Goal: Use online tool/utility: Utilize a website feature to perform a specific function

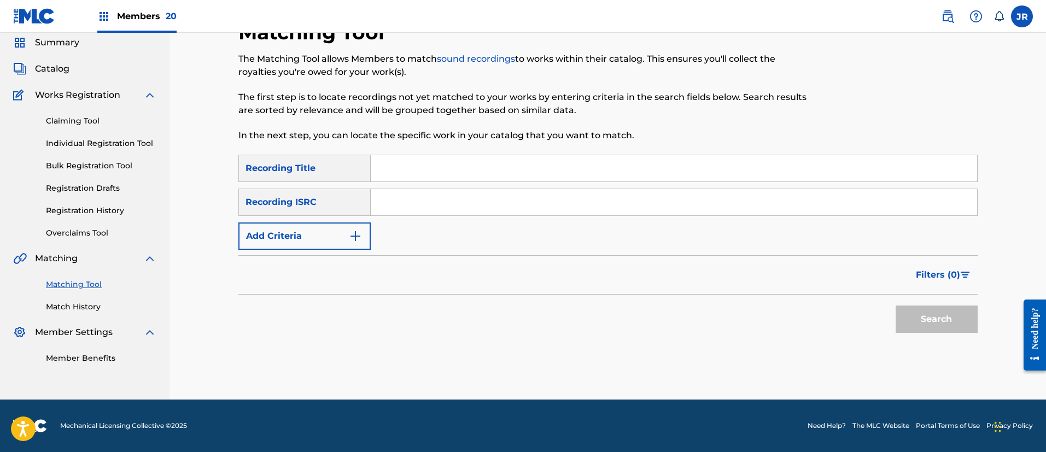
scroll to position [40, 0]
click at [424, 211] on input "Search Form" at bounding box center [674, 202] width 607 height 26
paste input "JPZ921314355"
type input "JPZ921314355"
click at [916, 327] on button "Search" at bounding box center [937, 319] width 82 height 27
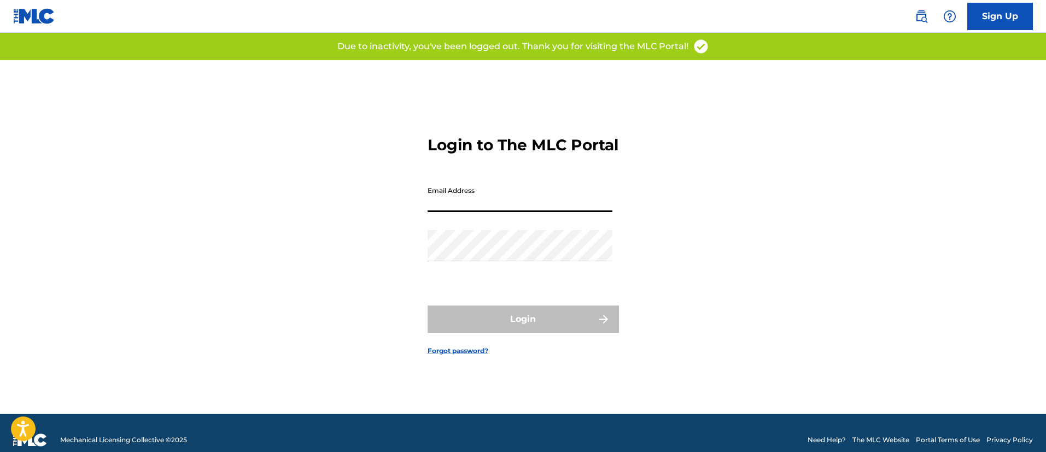
click at [450, 200] on input "Email Address" at bounding box center [520, 196] width 185 height 31
type input "[PERSON_NAME][EMAIL_ADDRESS][PERSON_NAME][DOMAIN_NAME]"
click at [465, 279] on div "Password" at bounding box center [520, 254] width 185 height 49
click at [455, 279] on div "Password" at bounding box center [520, 254] width 185 height 49
click at [844, 263] on div "Login to The MLC Portal Email Address [PERSON_NAME][EMAIL_ADDRESS][PERSON_NAME]…" at bounding box center [524, 237] width 766 height 354
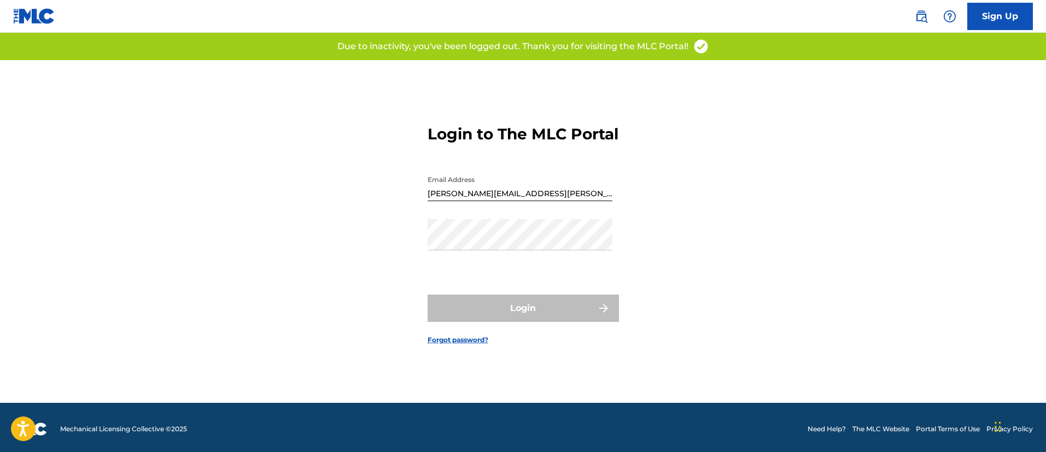
scroll to position [14, 0]
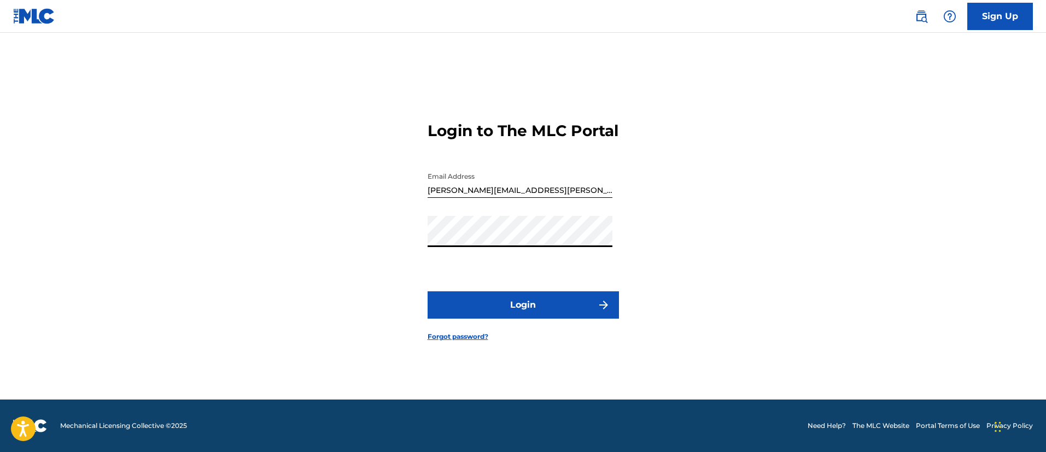
click at [473, 312] on button "Login" at bounding box center [523, 305] width 191 height 27
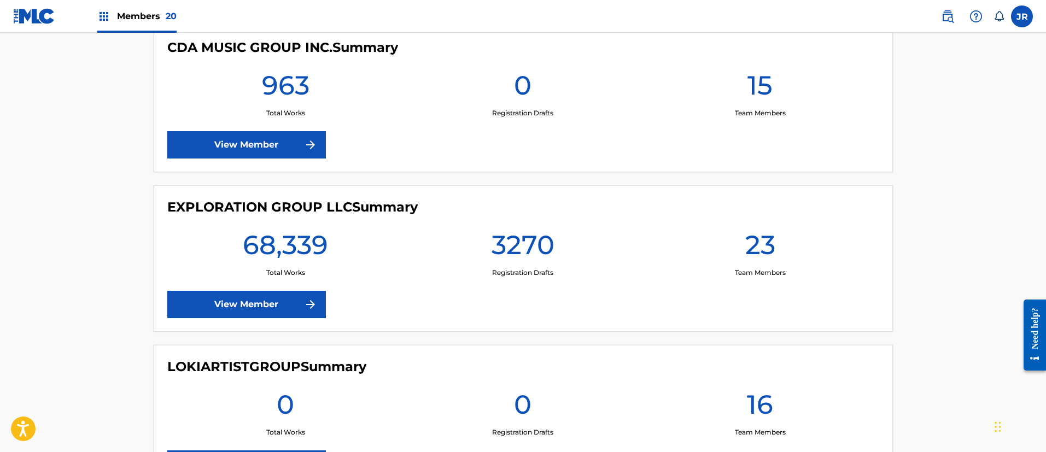
scroll to position [1477, 0]
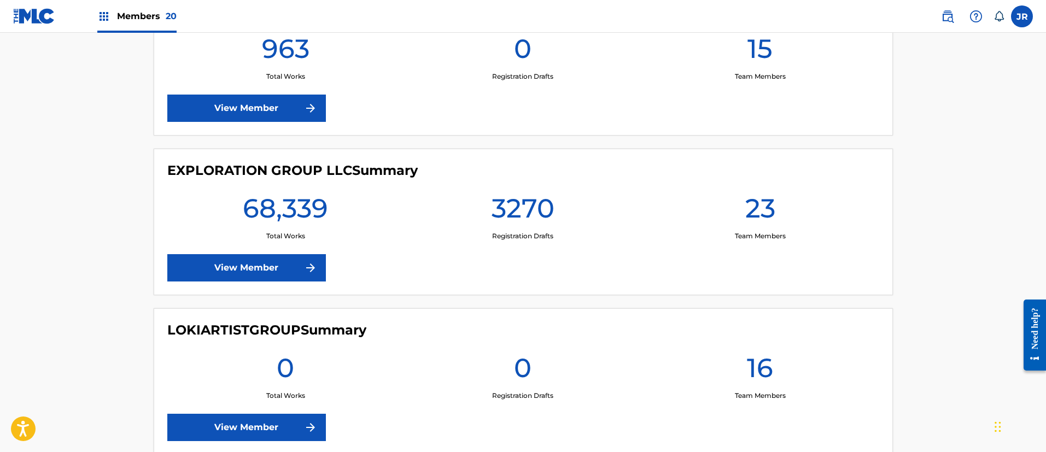
click at [255, 260] on link "View Member" at bounding box center [246, 267] width 159 height 27
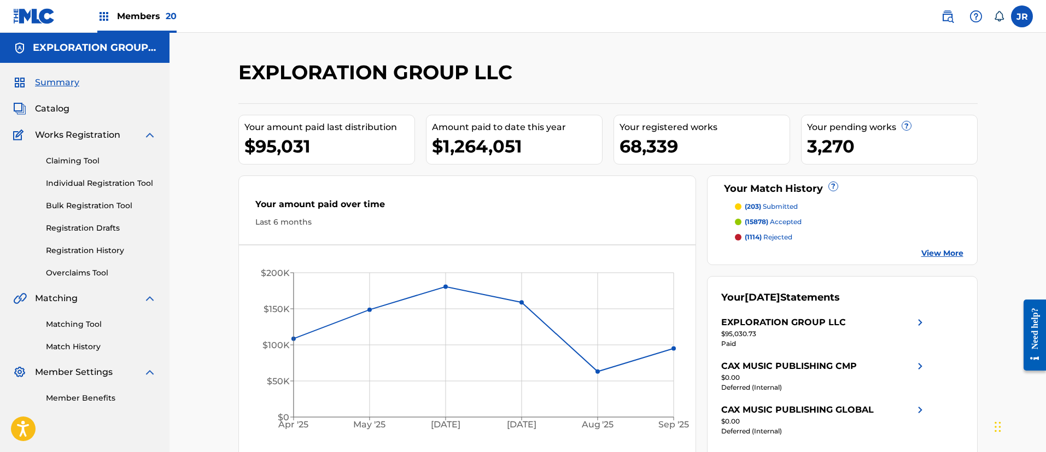
click at [86, 327] on link "Matching Tool" at bounding box center [101, 324] width 110 height 11
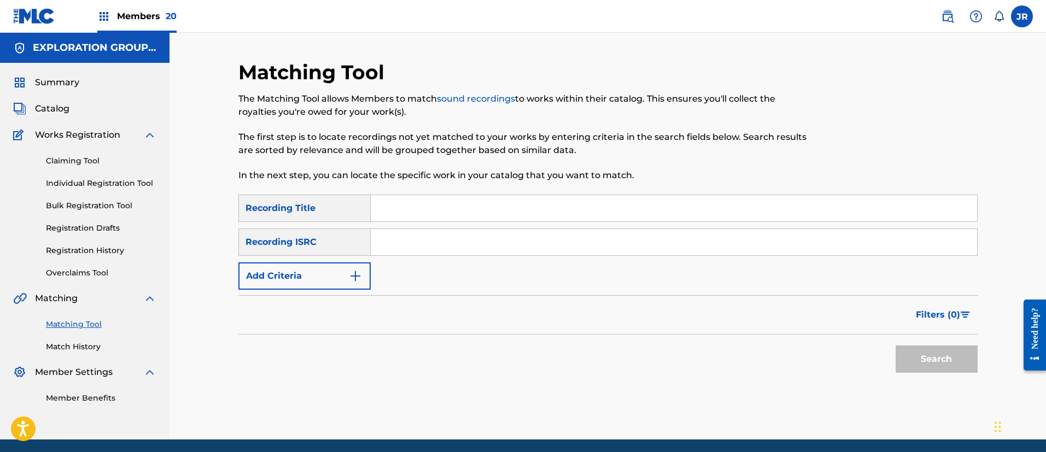
drag, startPoint x: 416, startPoint y: 248, endPoint x: 415, endPoint y: 242, distance: 6.0
click at [415, 248] on input "Search Form" at bounding box center [674, 242] width 607 height 26
paste input "JPZ921314355"
type input "JPZ921314355"
click at [929, 362] on button "Search" at bounding box center [937, 359] width 82 height 27
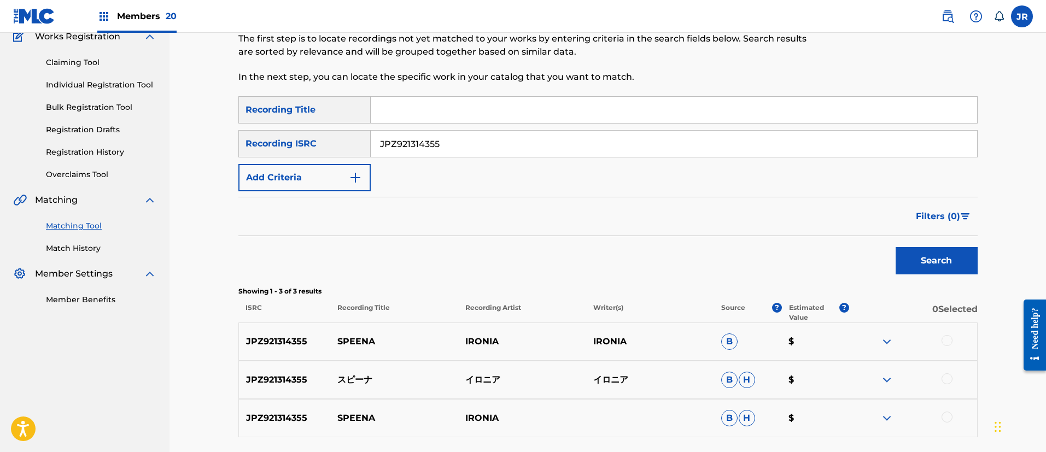
scroll to position [164, 0]
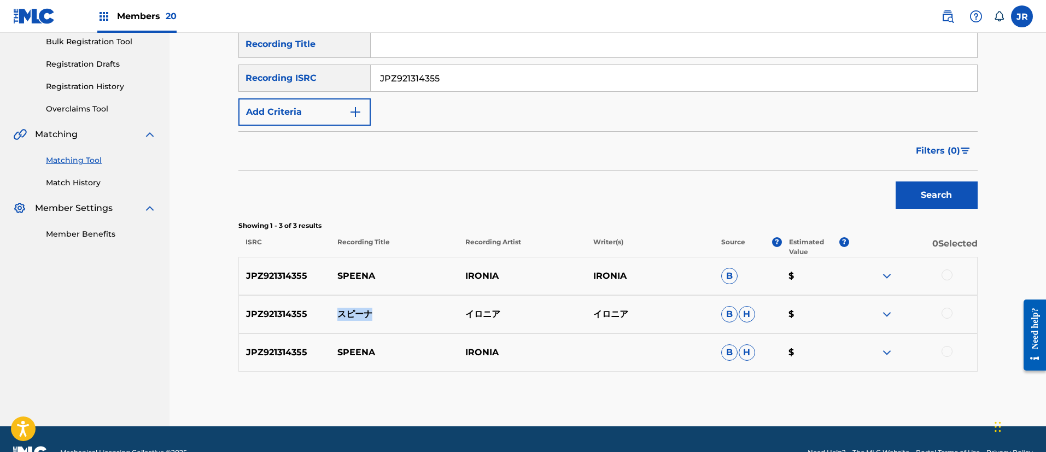
drag, startPoint x: 377, startPoint y: 316, endPoint x: 333, endPoint y: 306, distance: 45.5
click at [333, 306] on div "JPZ921314355 スピーナ イロニア イロニア B H $" at bounding box center [607, 314] width 739 height 38
copy p "スピーナ"
drag, startPoint x: 637, startPoint y: 313, endPoint x: 585, endPoint y: 307, distance: 51.7
click at [585, 307] on div "JPZ921314355 スピーナ イロニア イロニア B H $" at bounding box center [607, 314] width 739 height 38
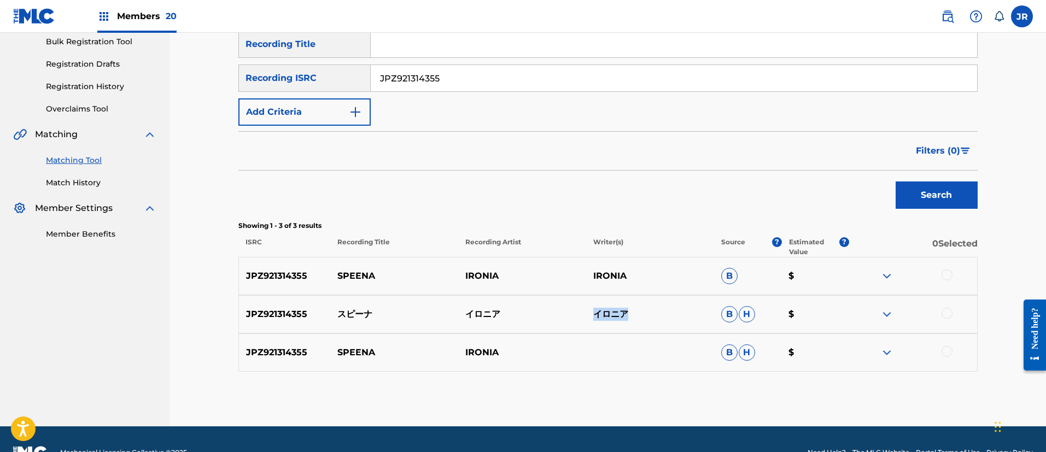
copy div "イロニア イロニア"
click at [285, 267] on div "JPZ921314355 SPEENA IRONIA IRONIA B $" at bounding box center [607, 276] width 739 height 38
click at [282, 273] on p "JPZ921314355" at bounding box center [285, 276] width 92 height 13
click at [281, 273] on p "JPZ921314355" at bounding box center [285, 276] width 92 height 13
copy p "JPZ921314355"
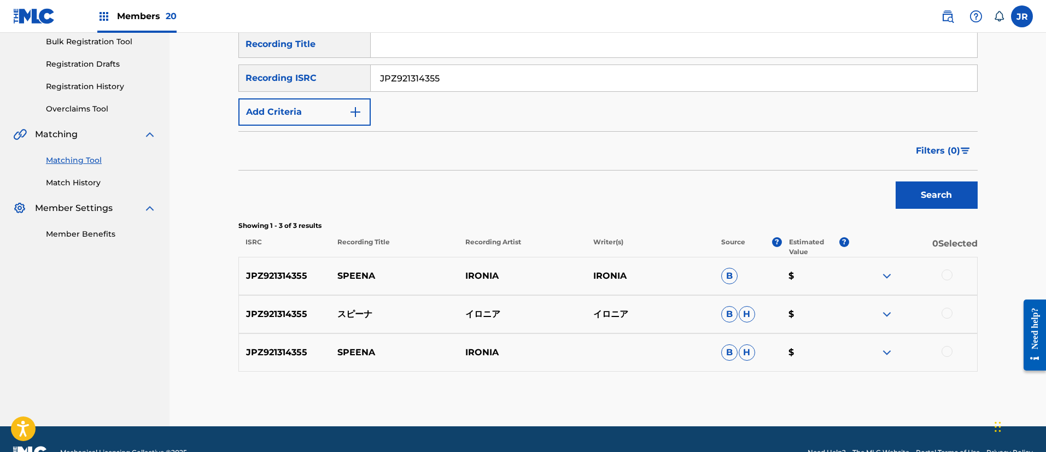
click at [944, 276] on div at bounding box center [947, 275] width 11 height 11
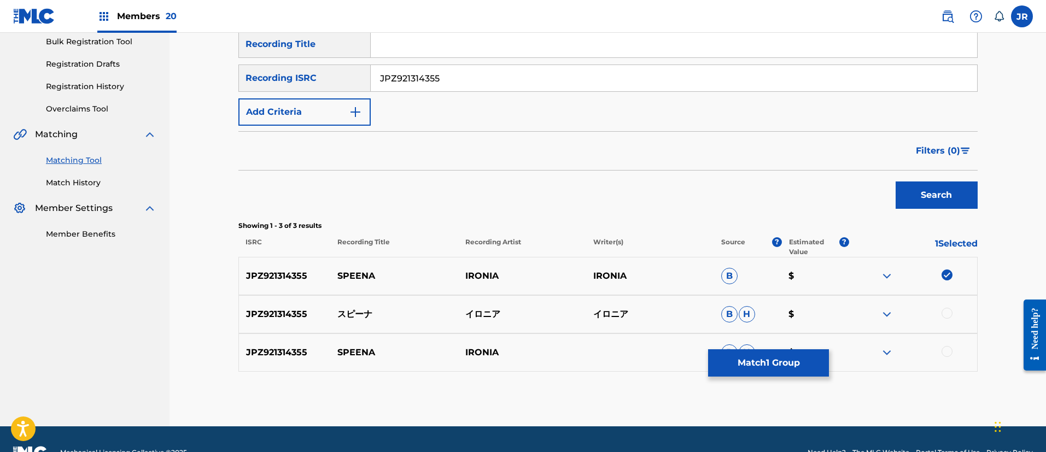
click at [952, 310] on div at bounding box center [947, 313] width 11 height 11
click at [951, 362] on div "JPZ921314355 SPEENA IRONIA B H $" at bounding box center [607, 353] width 739 height 38
click at [950, 353] on div at bounding box center [947, 351] width 11 height 11
click at [775, 360] on button "Match 3 Groups" at bounding box center [768, 362] width 121 height 27
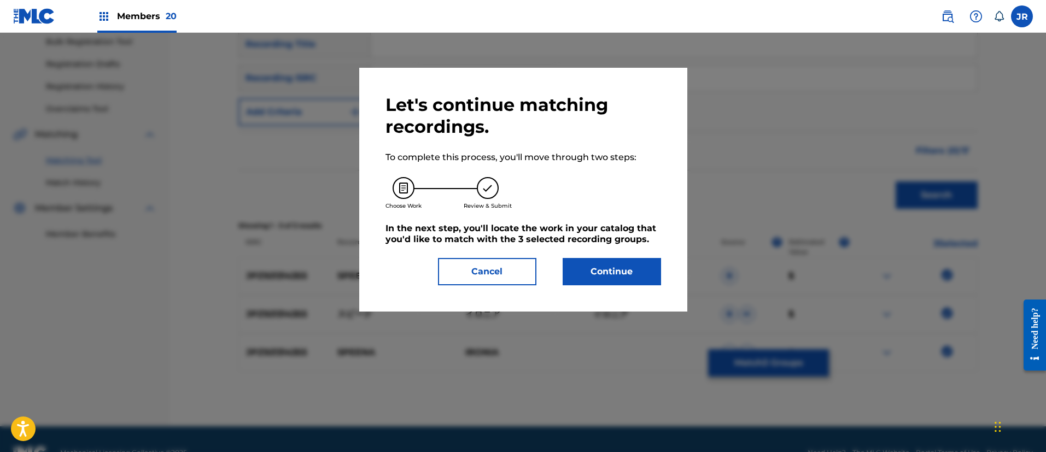
click at [586, 273] on button "Continue" at bounding box center [612, 271] width 98 height 27
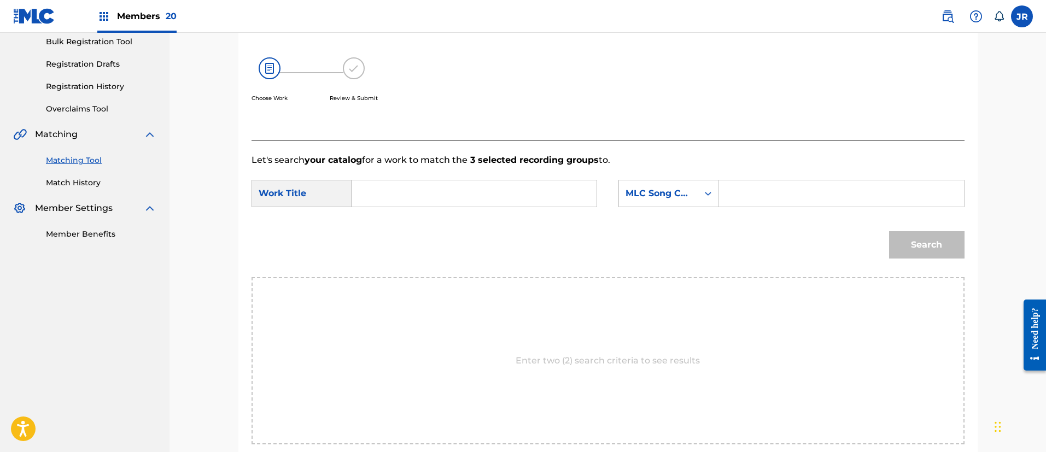
click at [364, 190] on input "Search Form" at bounding box center [474, 193] width 226 height 26
paste input "Supiina"
type input "Supiina"
drag, startPoint x: 744, startPoint y: 193, endPoint x: 752, endPoint y: 200, distance: 10.1
click at [744, 193] on input "Search Form" at bounding box center [841, 193] width 226 height 26
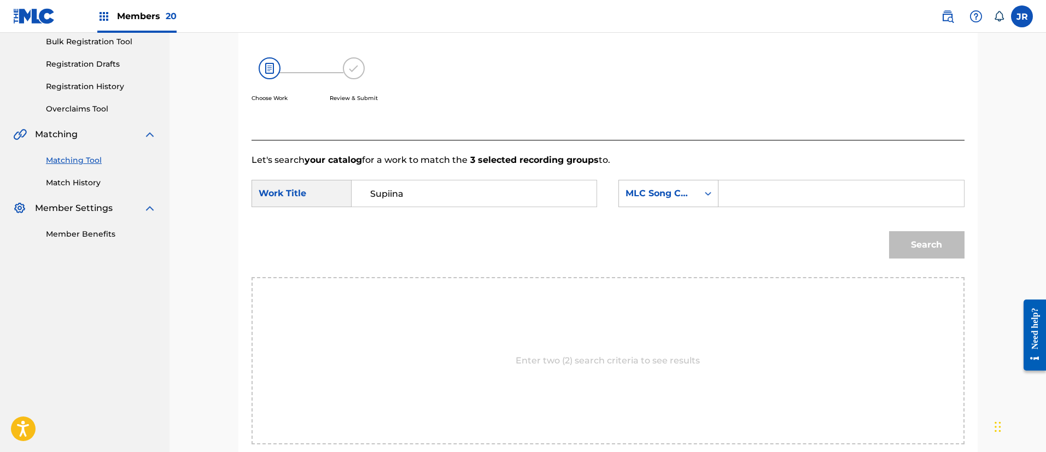
paste input "S65H2O"
type input "S65H2O"
click at [936, 244] on button "Search" at bounding box center [926, 244] width 75 height 27
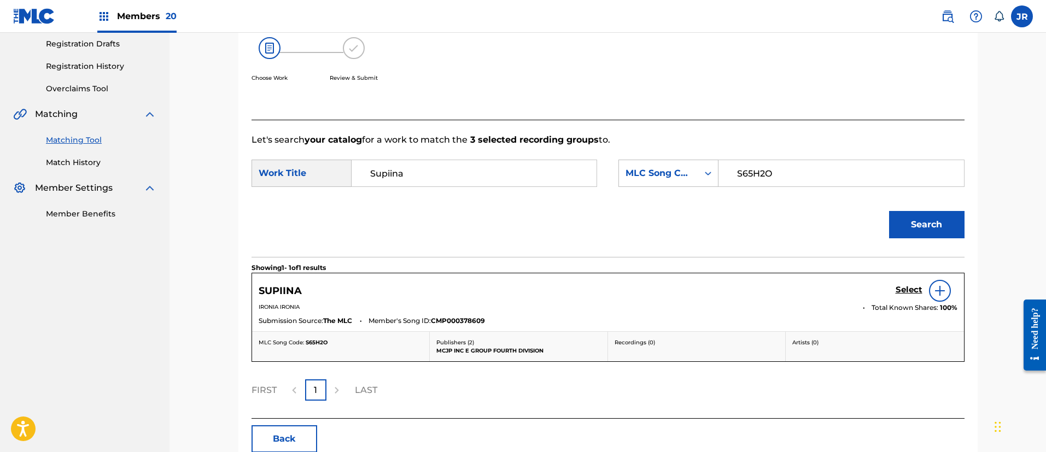
scroll to position [244, 0]
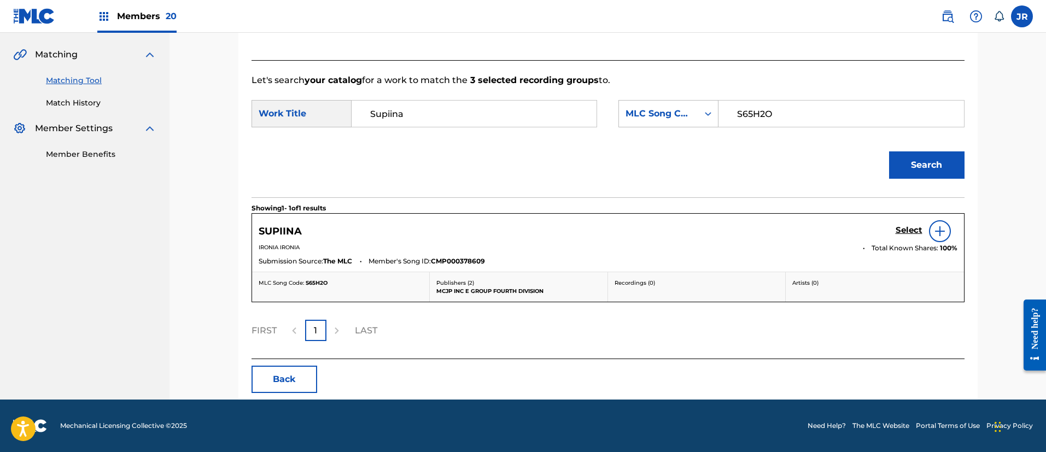
click at [909, 233] on h5 "Select" at bounding box center [909, 230] width 27 height 10
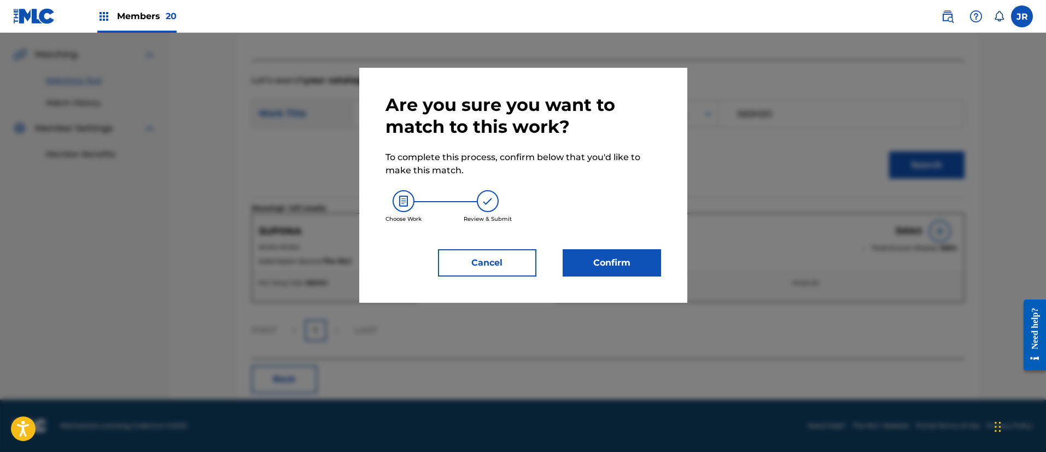
click at [594, 268] on button "Confirm" at bounding box center [612, 262] width 98 height 27
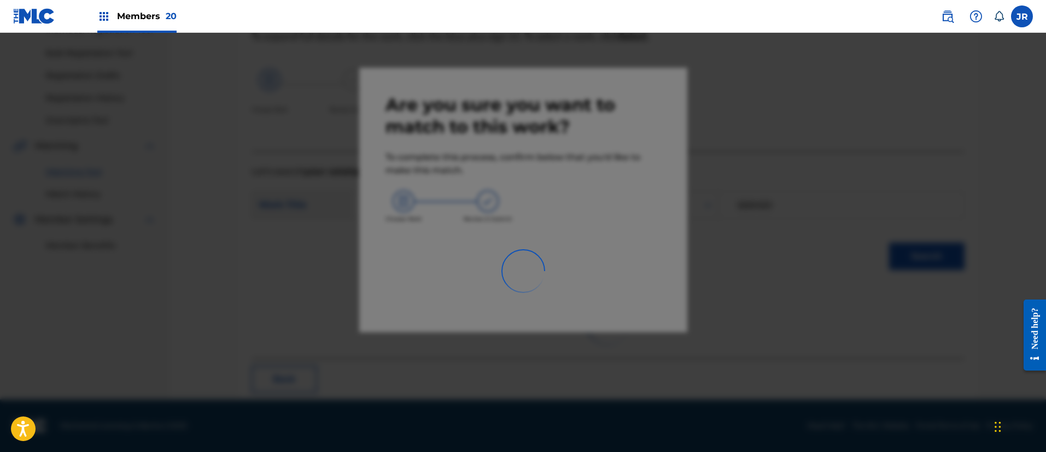
scroll to position [40, 0]
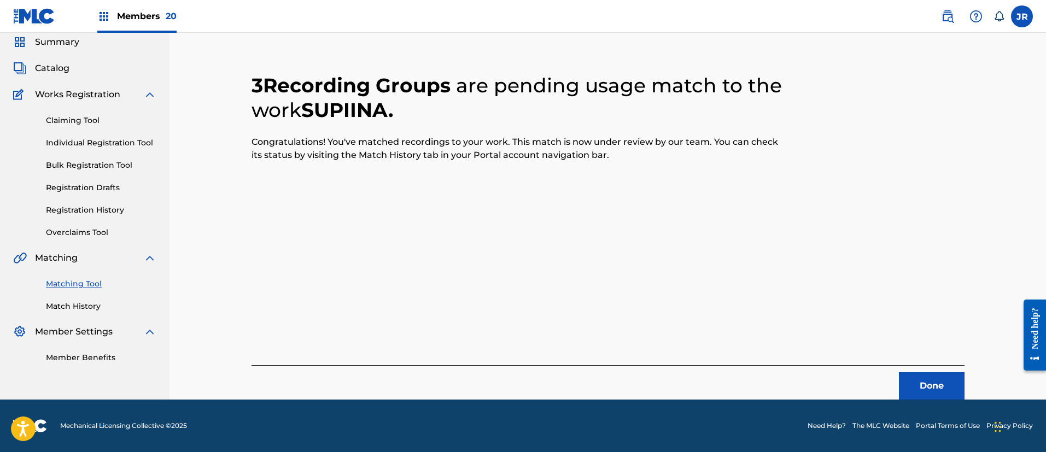
click at [923, 383] on button "Done" at bounding box center [932, 385] width 66 height 27
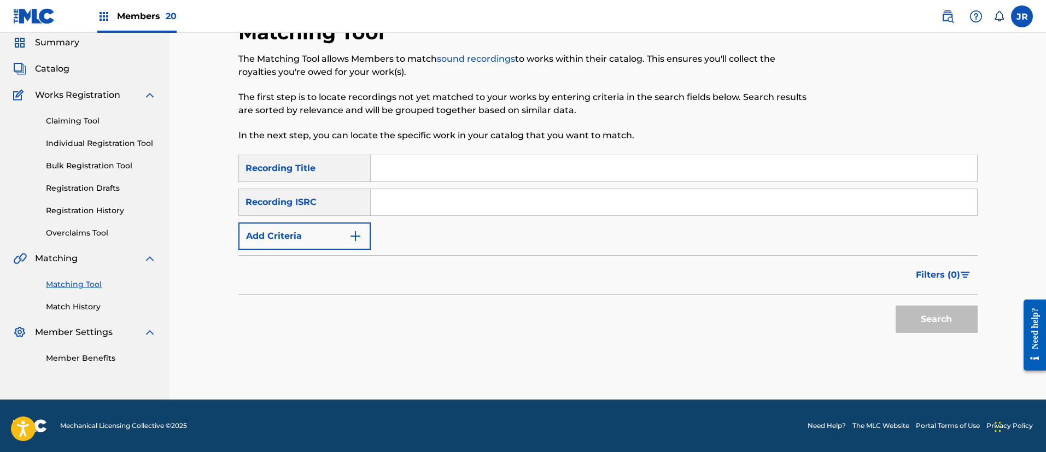
click at [392, 203] on input "Search Form" at bounding box center [674, 202] width 607 height 26
paste input "JPZ921314356"
type input "JPZ921314356"
drag, startPoint x: 923, startPoint y: 320, endPoint x: 786, endPoint y: 227, distance: 166.1
click at [922, 321] on button "Search" at bounding box center [937, 319] width 82 height 27
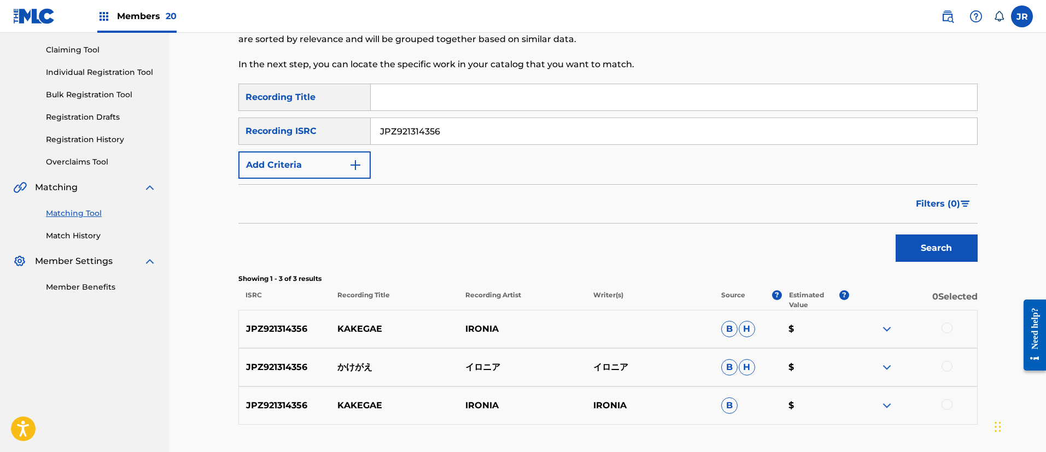
scroll to position [191, 0]
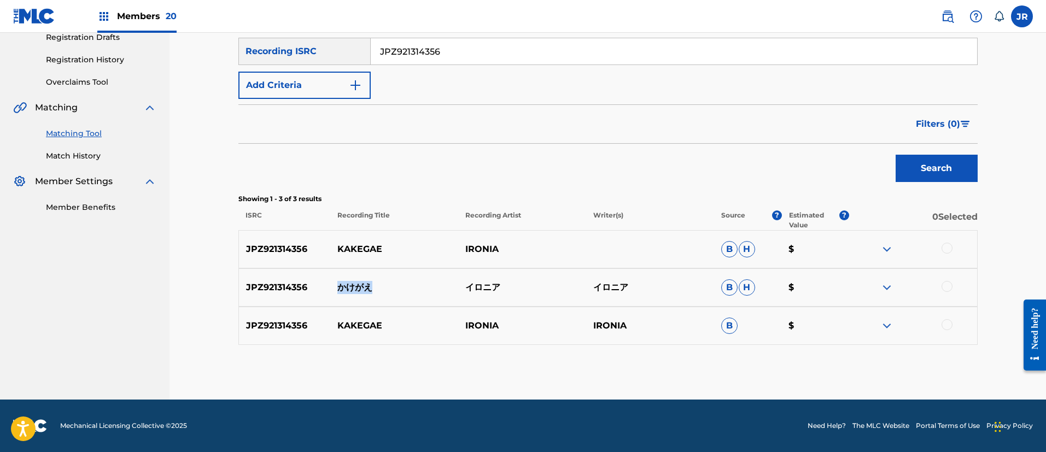
drag, startPoint x: 377, startPoint y: 285, endPoint x: 340, endPoint y: 285, distance: 36.6
click at [340, 285] on p "かけがえ" at bounding box center [394, 287] width 128 height 13
copy p "かけがえ"
click at [285, 252] on p "JPZ921314356" at bounding box center [285, 249] width 92 height 13
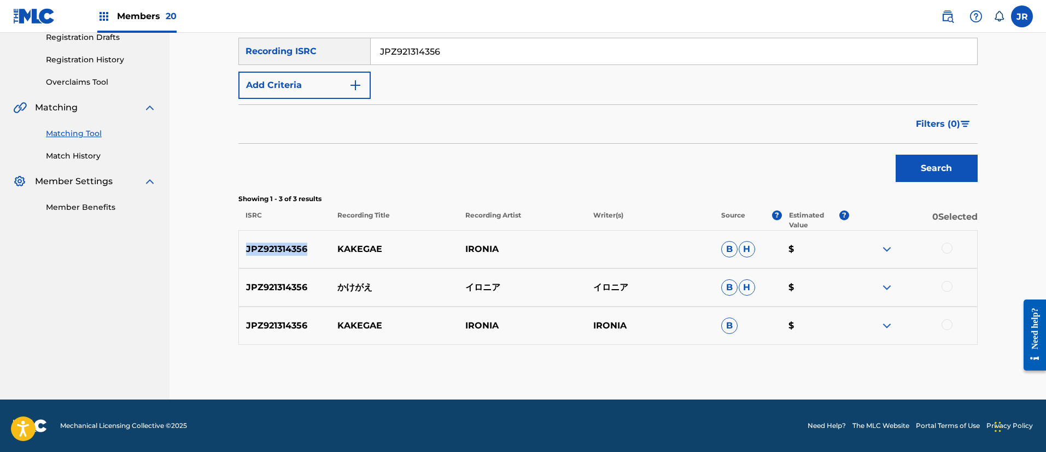
copy p "JPZ921314356"
click at [944, 252] on div at bounding box center [947, 248] width 11 height 11
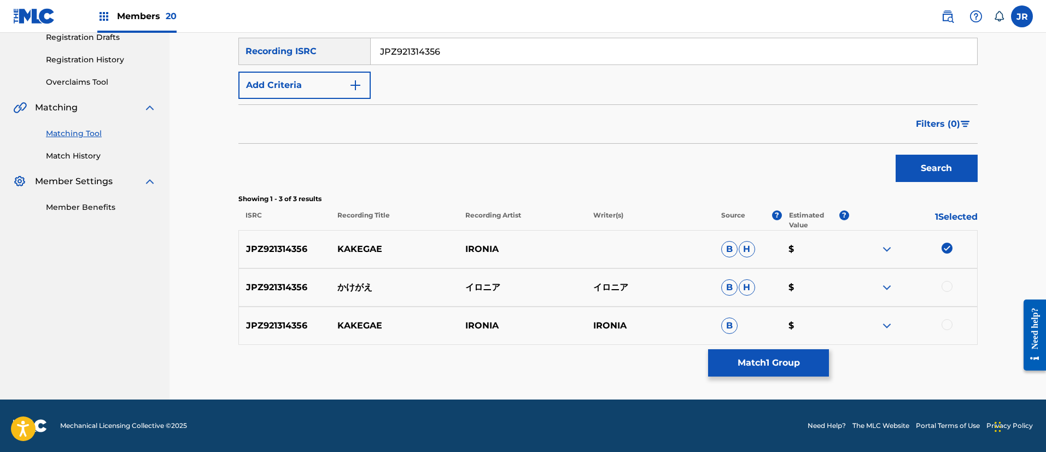
click at [946, 289] on div at bounding box center [947, 286] width 11 height 11
click at [950, 328] on div at bounding box center [947, 324] width 11 height 11
click at [790, 360] on button "Match 3 Groups" at bounding box center [768, 362] width 121 height 27
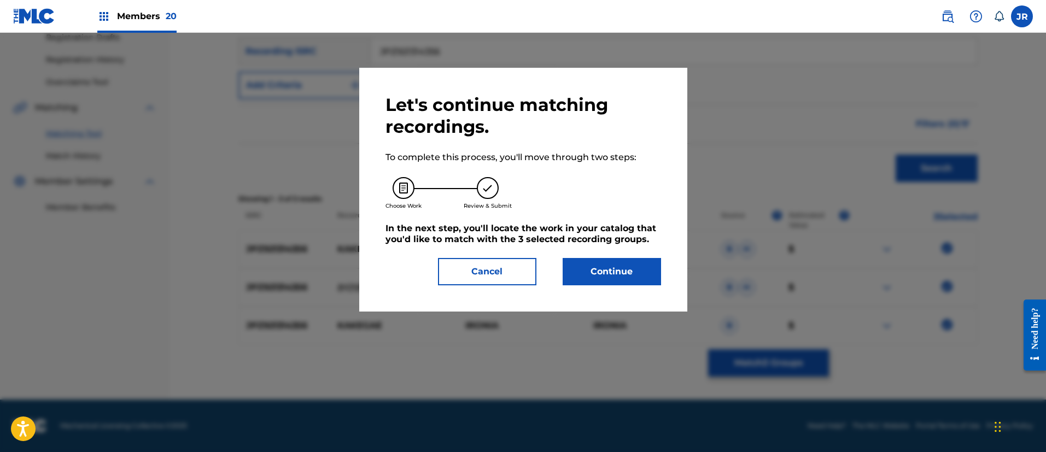
click at [628, 274] on button "Continue" at bounding box center [612, 271] width 98 height 27
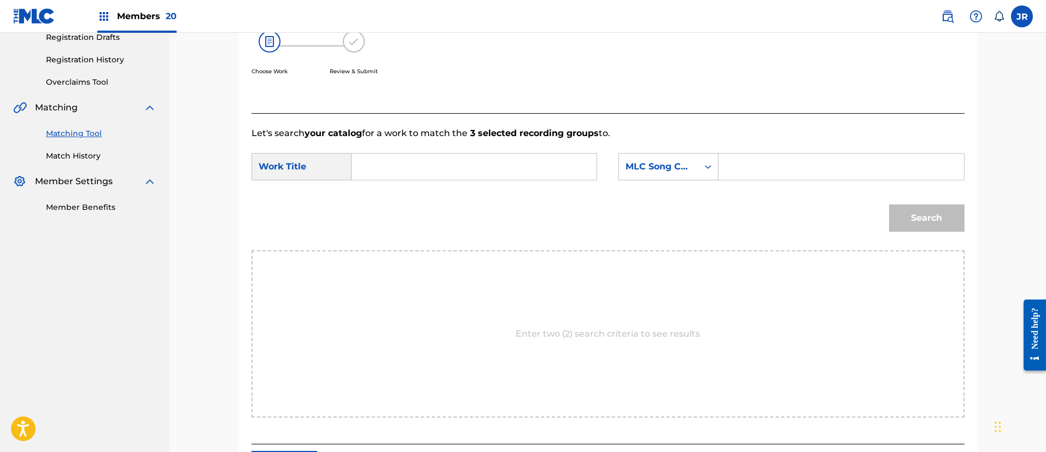
click at [372, 180] on div "Search Form" at bounding box center [475, 166] width 246 height 27
click at [378, 172] on input "Search Form" at bounding box center [474, 167] width 226 height 26
paste input "Kakegae"
type input "Kakegae"
click at [753, 167] on input "Search Form" at bounding box center [841, 167] width 226 height 26
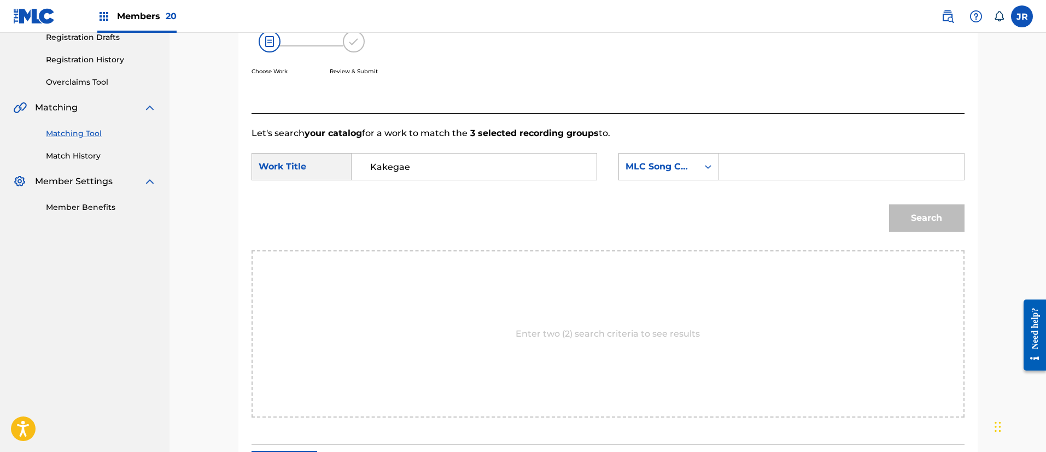
paste input "KC0XDD"
type input "KC0XDD"
click at [938, 219] on button "Search" at bounding box center [926, 218] width 75 height 27
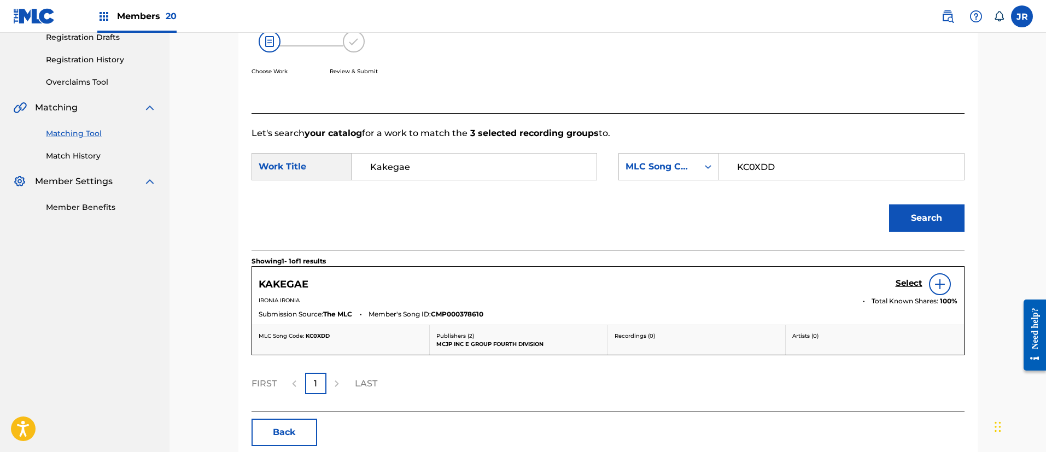
click at [905, 281] on h5 "Select" at bounding box center [909, 283] width 27 height 10
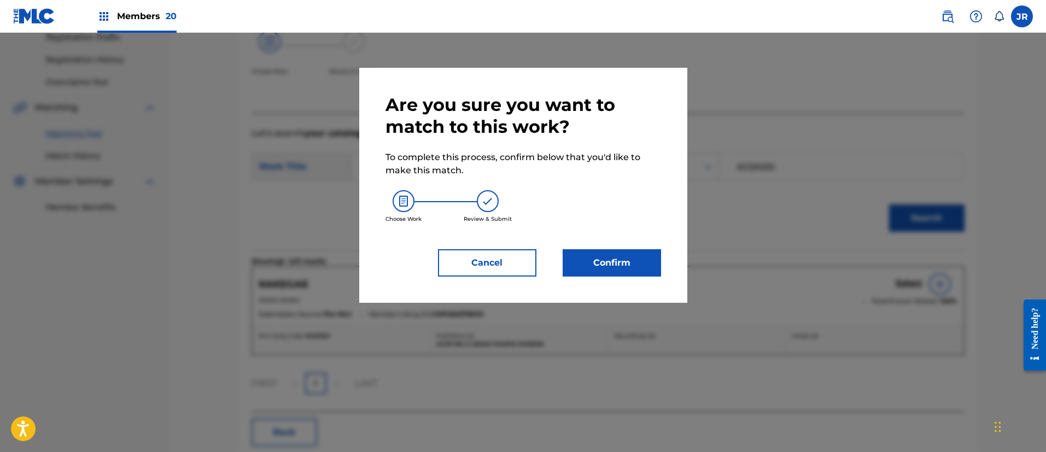
click at [591, 260] on button "Confirm" at bounding box center [612, 262] width 98 height 27
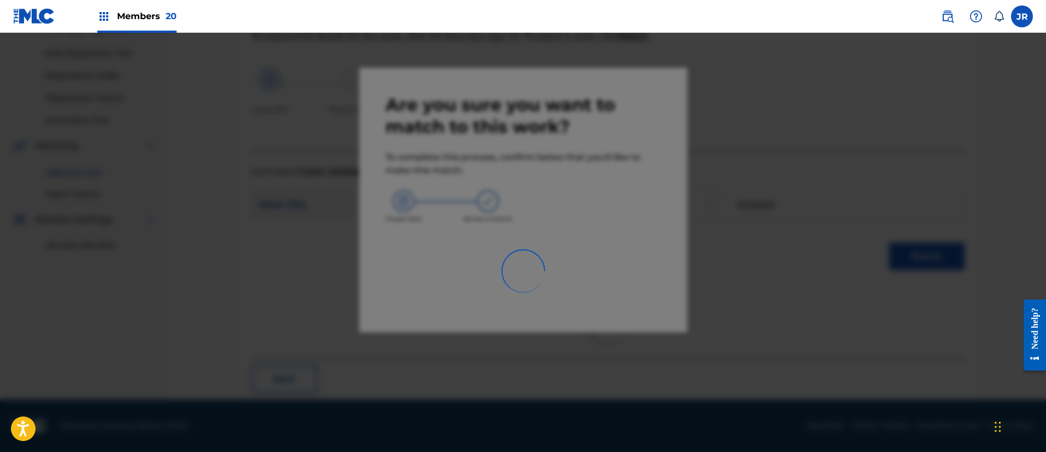
scroll to position [40, 0]
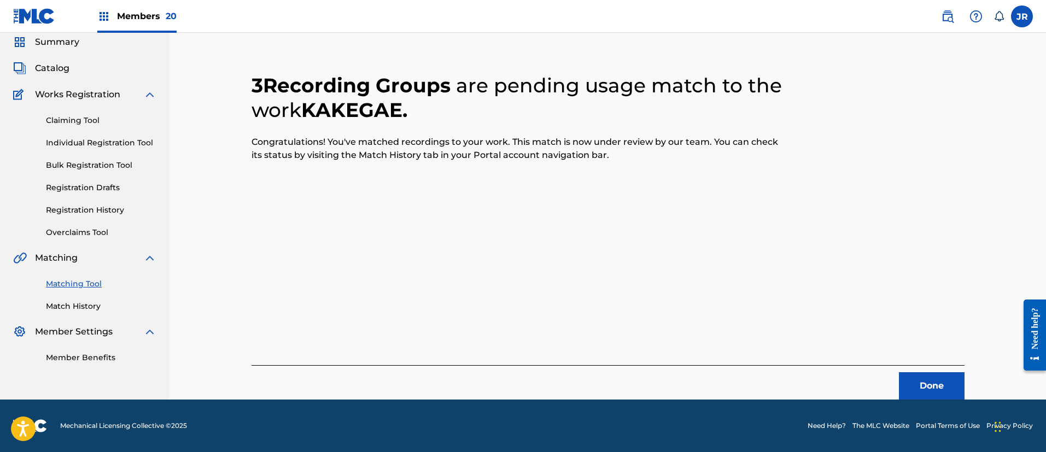
click at [927, 395] on button "Done" at bounding box center [932, 385] width 66 height 27
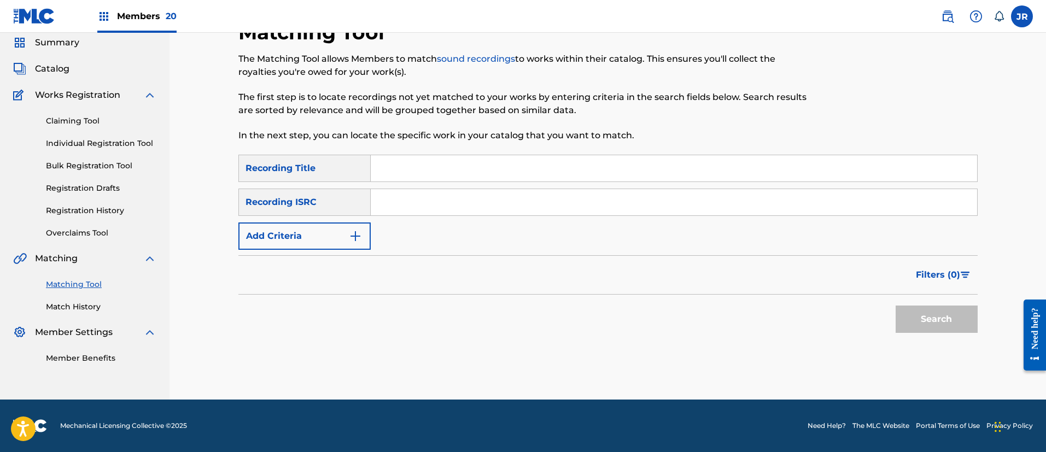
scroll to position [40, 0]
click at [66, 288] on link "Matching Tool" at bounding box center [101, 284] width 110 height 11
